Goal: Complete application form

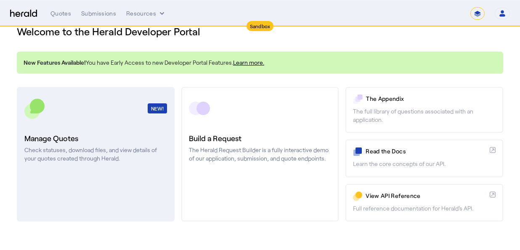
scroll to position [29, 0]
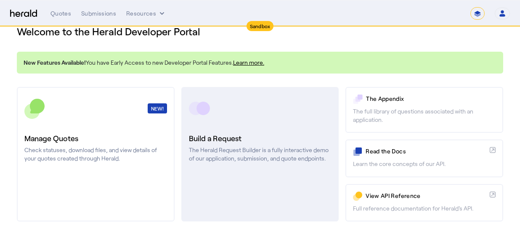
click at [205, 133] on h3 "Build a Request" at bounding box center [260, 138] width 143 height 12
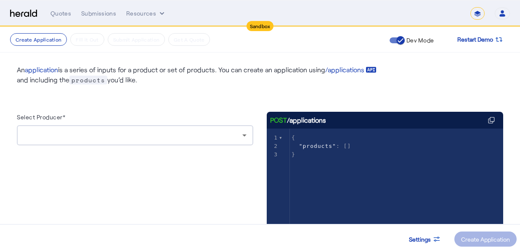
scroll to position [26, 0]
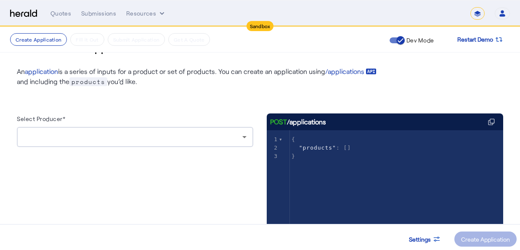
click at [108, 141] on div at bounding box center [133, 137] width 219 height 10
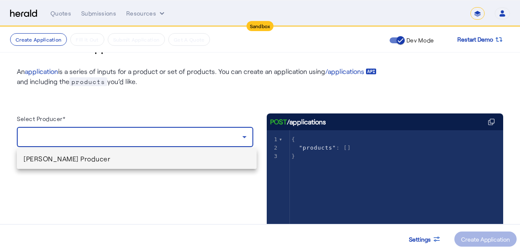
click at [110, 138] on div at bounding box center [260, 125] width 520 height 250
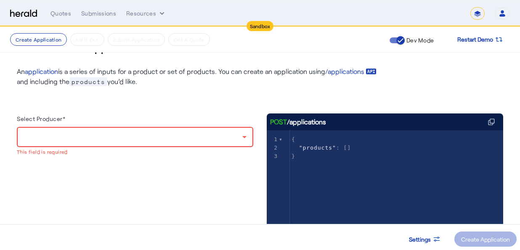
click at [88, 139] on div at bounding box center [133, 137] width 219 height 10
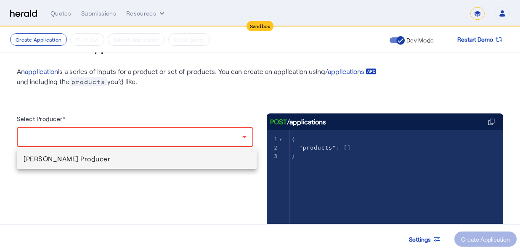
click at [65, 156] on span "[PERSON_NAME] Producer" at bounding box center [137, 159] width 226 height 10
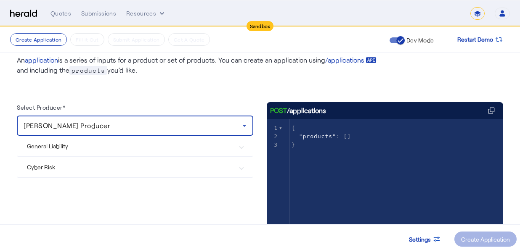
scroll to position [39, 0]
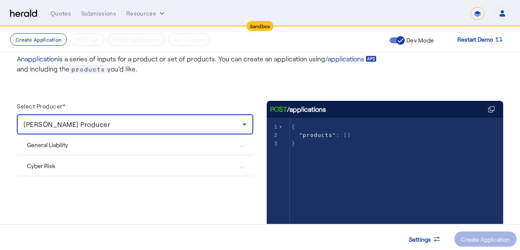
click at [53, 161] on Risk "Cyber Risk" at bounding box center [130, 165] width 206 height 9
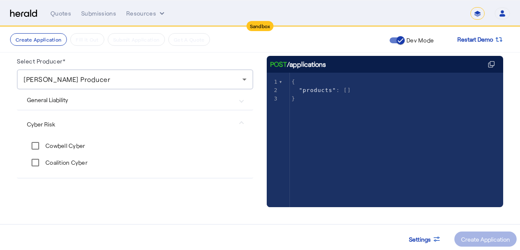
scroll to position [91, 0]
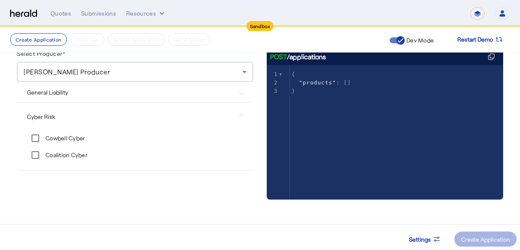
click at [52, 133] on div "Cowbell Cyber" at bounding box center [56, 138] width 58 height 17
click at [53, 136] on label "Cowbell Cyber" at bounding box center [64, 138] width 41 height 8
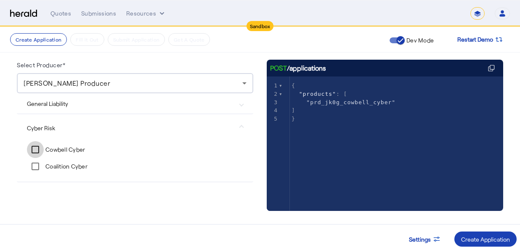
scroll to position [79, 0]
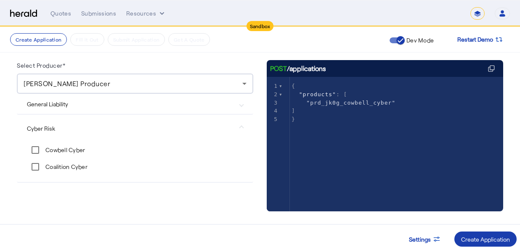
click at [481, 243] on div "Create Application" at bounding box center [485, 239] width 49 height 9
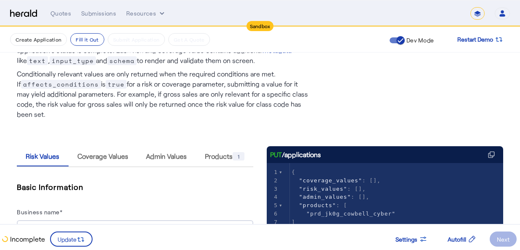
scroll to position [79, 0]
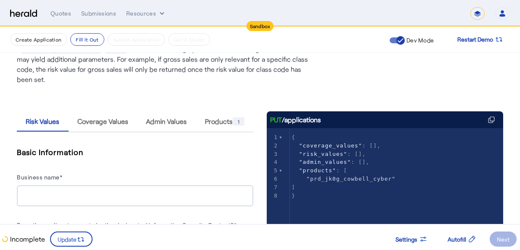
click at [61, 185] on div at bounding box center [135, 195] width 223 height 21
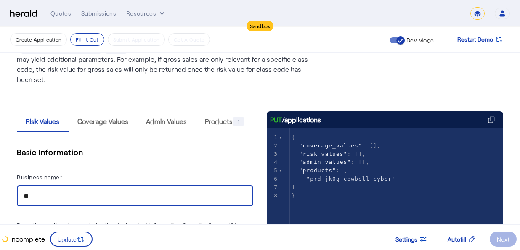
type input "*"
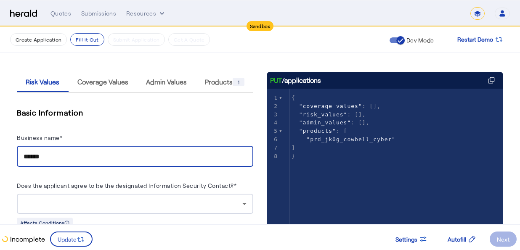
scroll to position [154, 0]
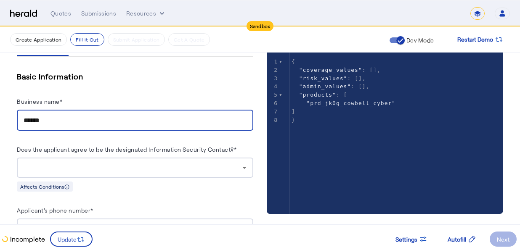
type input "******"
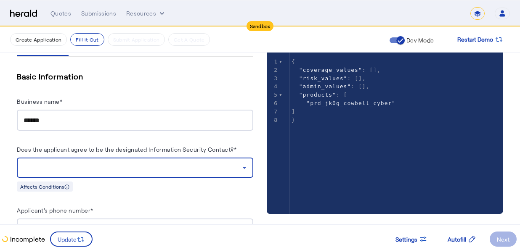
click at [95, 163] on div at bounding box center [133, 168] width 219 height 10
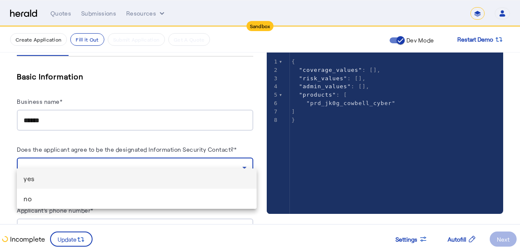
click at [63, 181] on span "yes" at bounding box center [137, 179] width 226 height 10
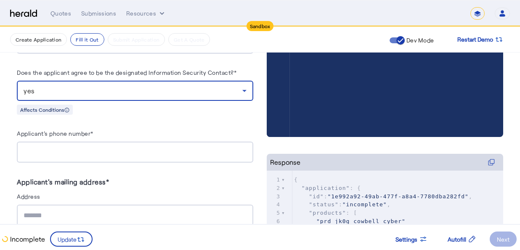
scroll to position [302, 0]
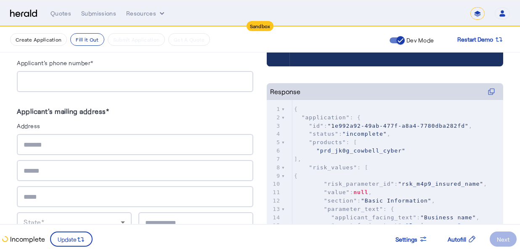
click at [84, 140] on input "text" at bounding box center [135, 145] width 223 height 10
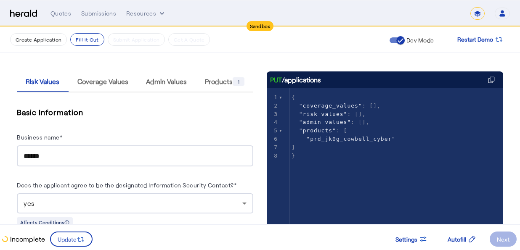
scroll to position [83, 0]
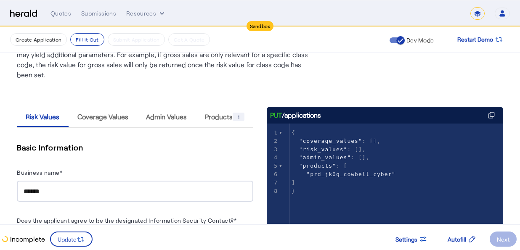
type input "******"
